Goal: Task Accomplishment & Management: Complete application form

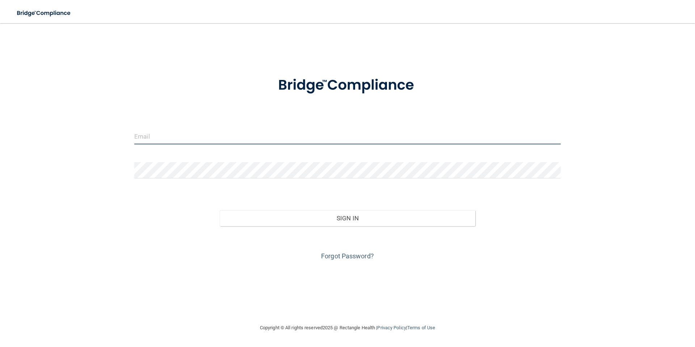
click at [143, 143] on input "email" at bounding box center [347, 136] width 426 height 16
type input "[EMAIL_ADDRESS][DOMAIN_NAME]"
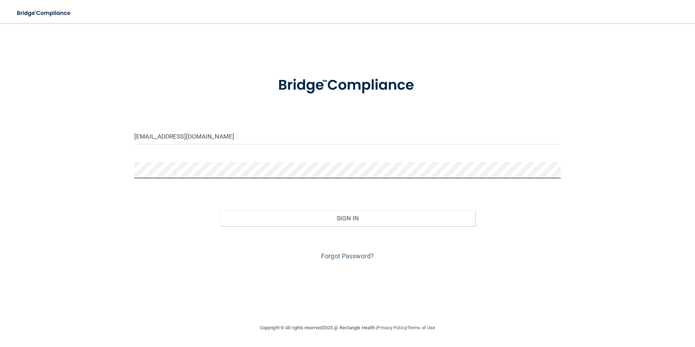
click at [220, 210] on button "Sign In" at bounding box center [348, 218] width 256 height 16
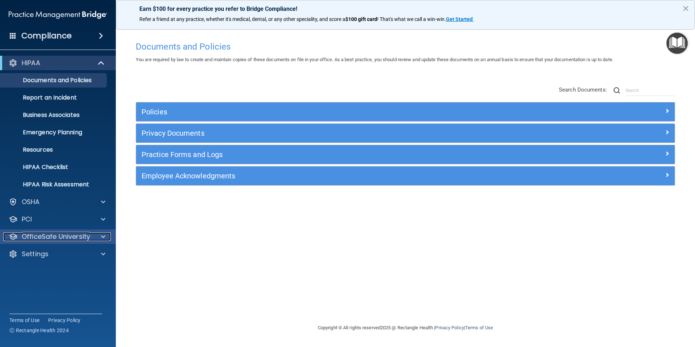
click at [59, 237] on p "OfficeSafe University" at bounding box center [56, 236] width 68 height 9
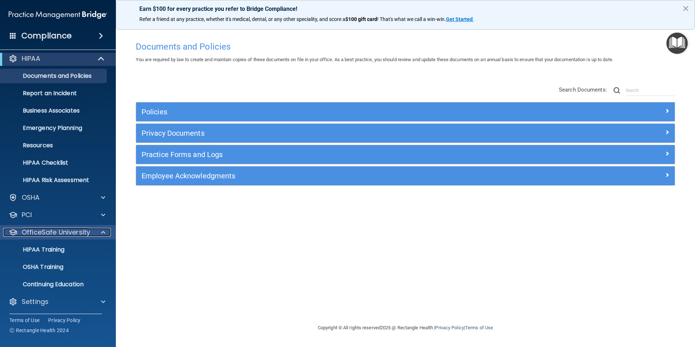
scroll to position [5, 0]
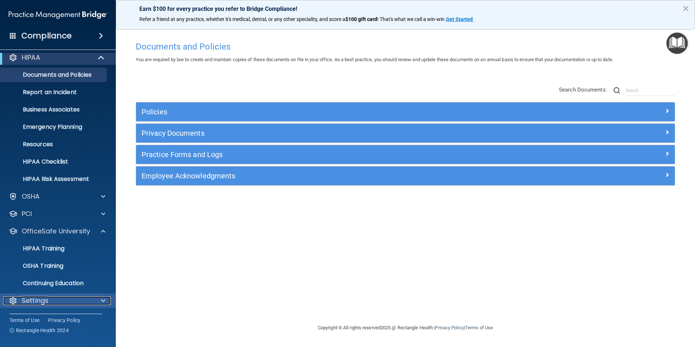
click at [47, 298] on p "Settings" at bounding box center [35, 300] width 27 height 9
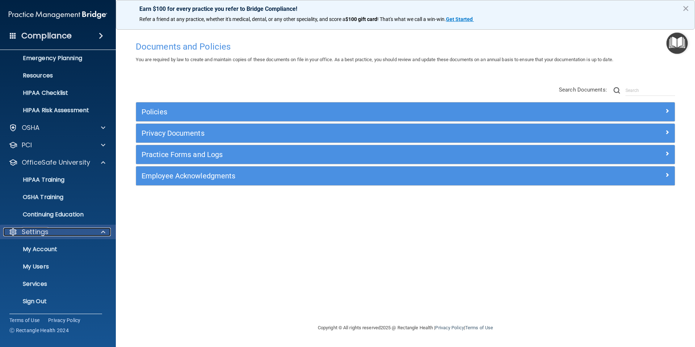
scroll to position [75, 0]
click at [47, 262] on p "My Users" at bounding box center [54, 265] width 99 height 7
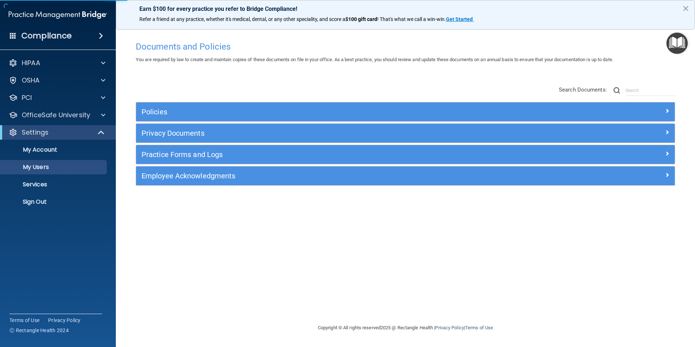
select select "20"
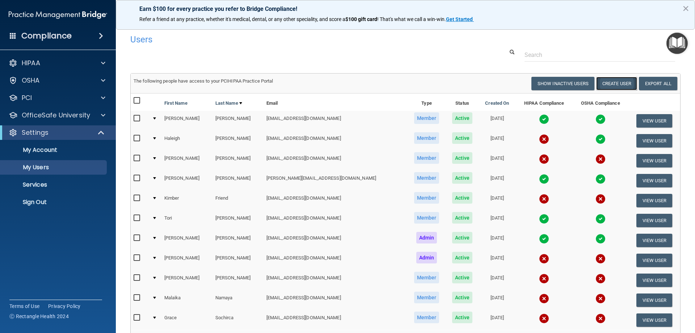
click at [612, 85] on button "Create User" at bounding box center [616, 83] width 41 height 13
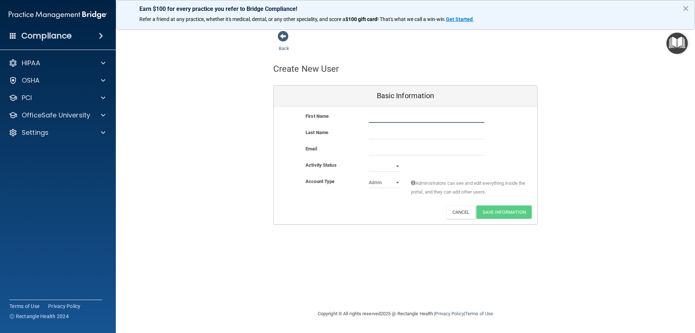
click at [405, 117] on input "text" at bounding box center [426, 117] width 115 height 11
type input "Bri"
type input "[PERSON_NAME]"
click at [407, 148] on input "email" at bounding box center [426, 149] width 115 height 11
paste input "[EMAIL_ADDRESS][DOMAIN_NAME]"
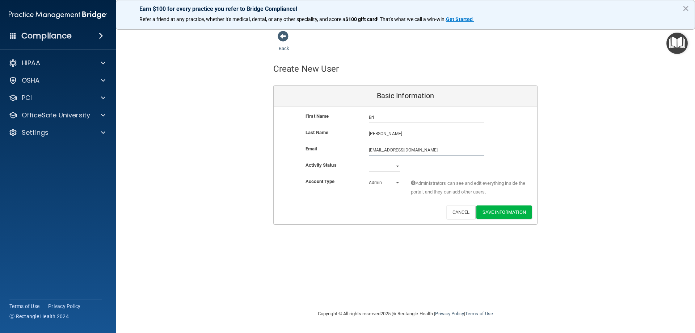
type input "[EMAIL_ADDRESS][DOMAIN_NAME]"
click at [395, 161] on div "First Name [PERSON_NAME] Last Name [PERSON_NAME] Email [EMAIL_ADDRESS][DOMAIN_N…" at bounding box center [405, 165] width 263 height 118
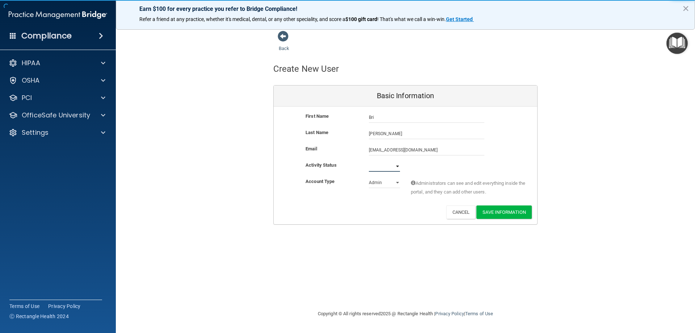
select select "active"
click at [369, 161] on select "Active Inactive" at bounding box center [384, 166] width 31 height 11
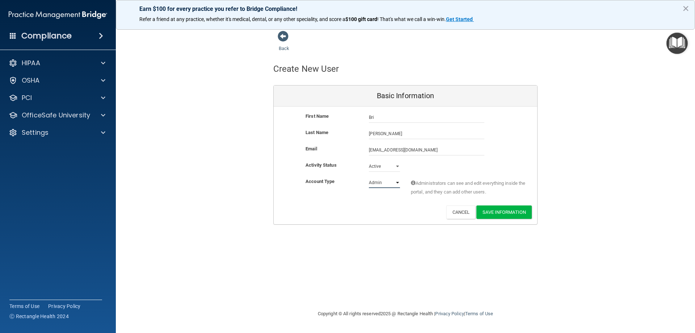
click at [391, 185] on select "Admin Member" at bounding box center [384, 182] width 31 height 11
select select "practice_member"
click at [369, 177] on select "Admin Member" at bounding box center [384, 182] width 31 height 11
click at [400, 214] on div "Deactivate Reset Password Edit Cancel Save Information" at bounding box center [405, 211] width 263 height 13
click at [501, 215] on button "Save Information" at bounding box center [503, 211] width 55 height 13
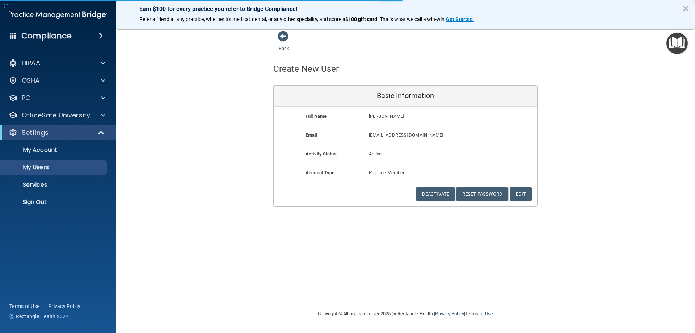
select select "20"
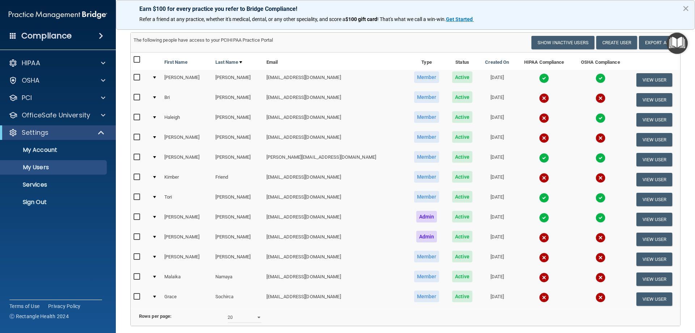
scroll to position [63, 0]
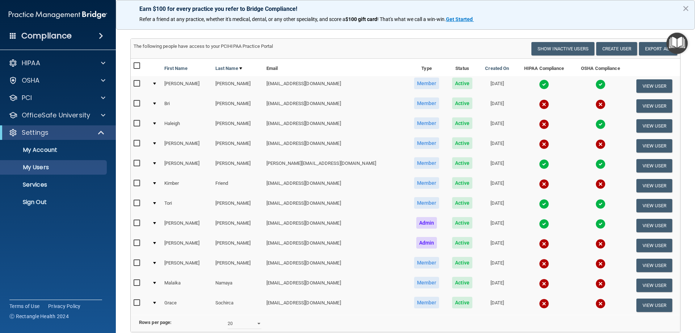
click at [595, 206] on img at bounding box center [600, 204] width 10 height 10
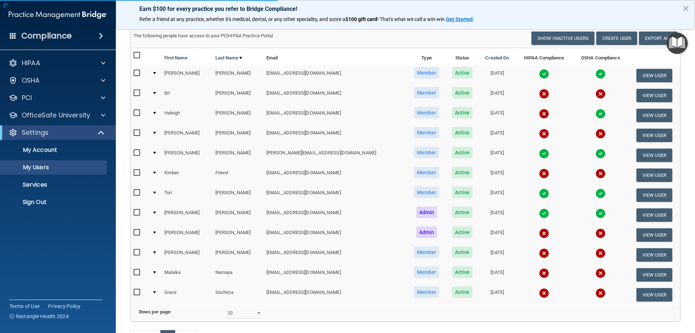
scroll to position [99, 0]
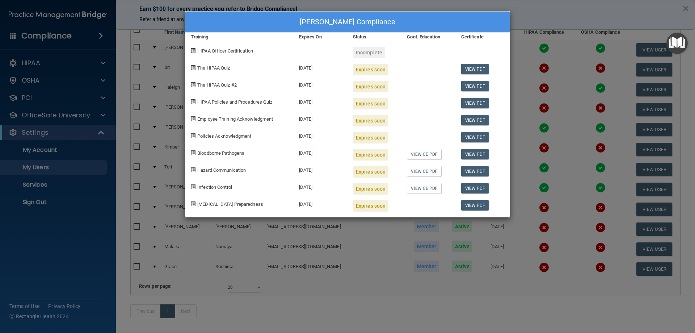
click at [248, 248] on div "[PERSON_NAME] Compliance Training Expires On Status Cont. Education Certificate…" at bounding box center [347, 166] width 695 height 333
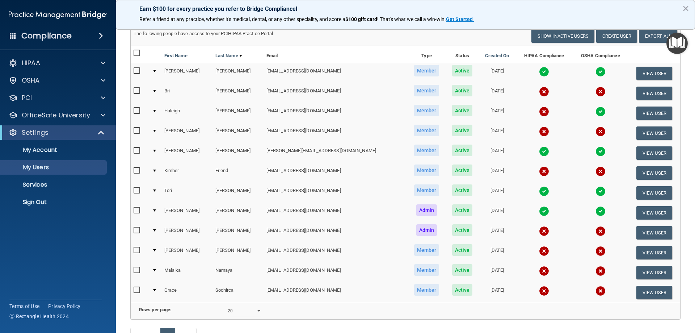
scroll to position [63, 0]
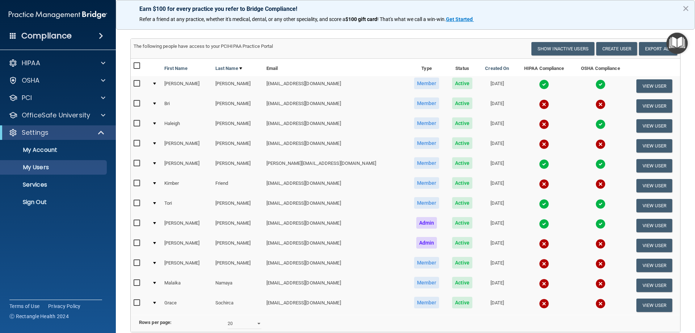
drag, startPoint x: 474, startPoint y: 265, endPoint x: 465, endPoint y: 265, distance: 8.3
click at [478, 265] on td "[DATE]" at bounding box center [496, 265] width 37 height 20
